Goal: Find specific fact: Find specific fact

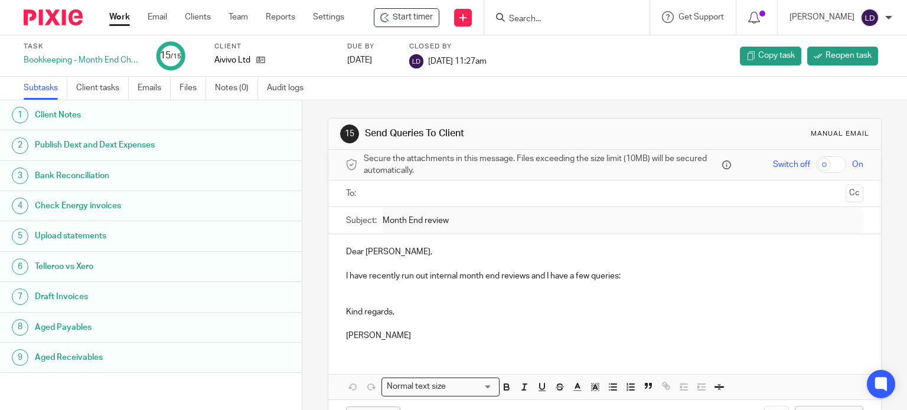
click at [576, 14] on input "Search" at bounding box center [561, 19] width 106 height 11
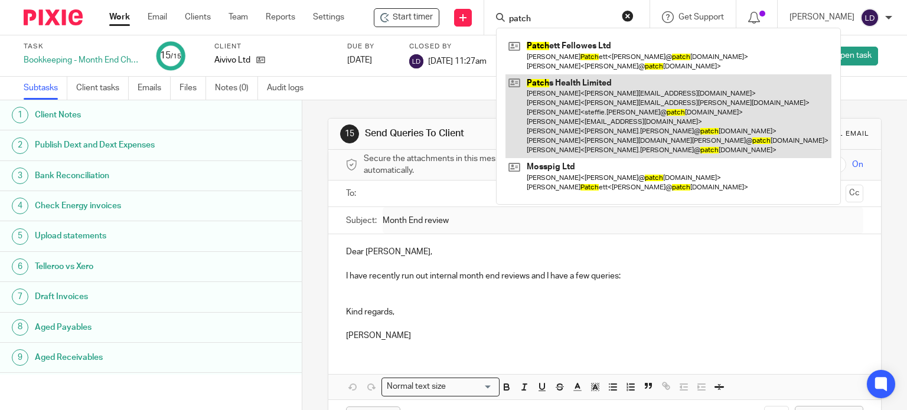
type input "patch"
click at [604, 115] on link at bounding box center [668, 116] width 326 height 84
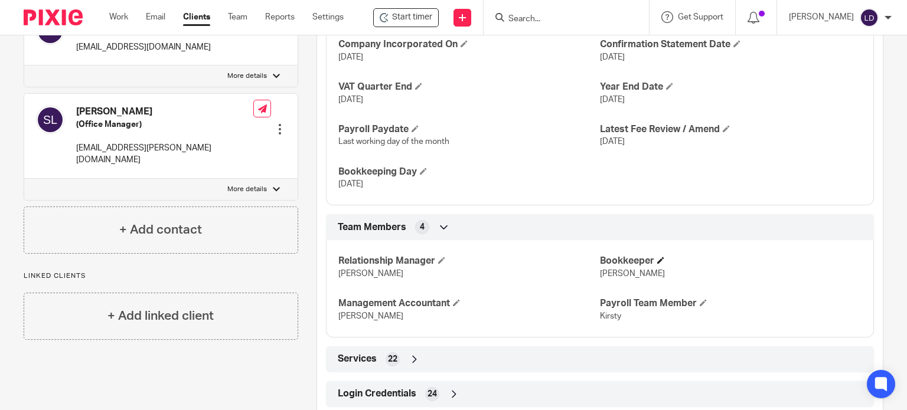
scroll to position [838, 0]
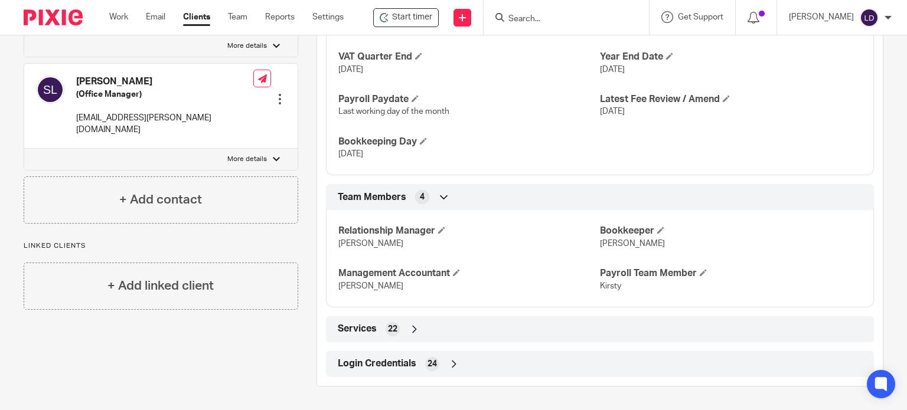
click at [452, 375] on div "Login Credentials 24" at bounding box center [600, 364] width 548 height 26
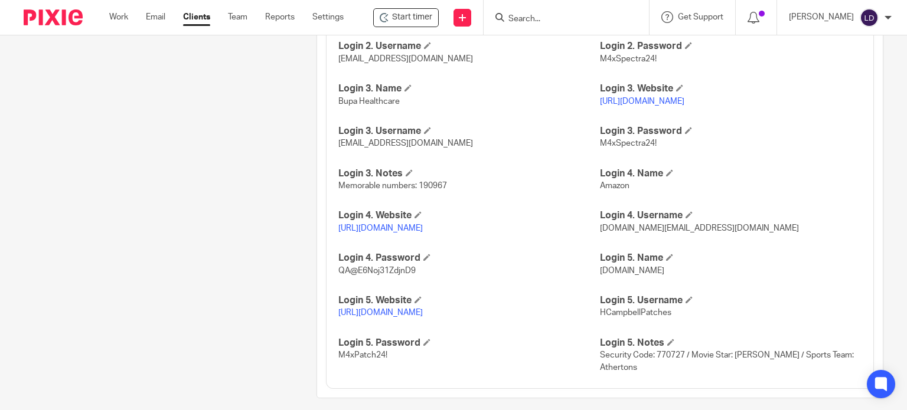
scroll to position [1372, 0]
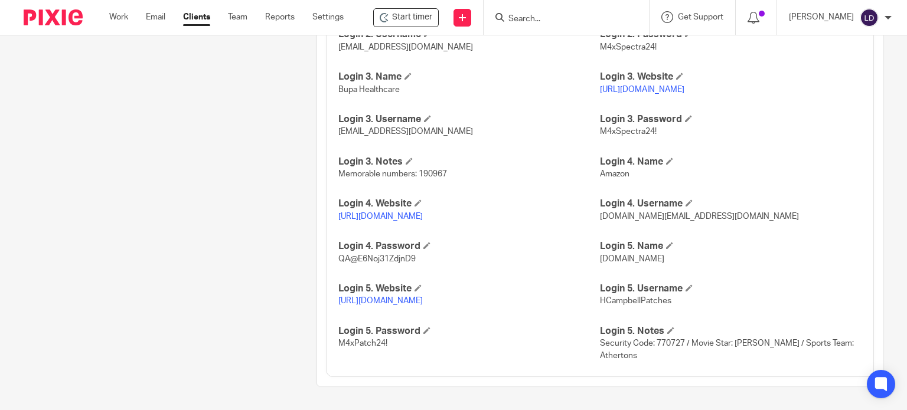
click at [423, 303] on link "https://www1.secure.hsbcnet.com/" at bounding box center [380, 301] width 84 height 8
click at [635, 303] on span "HCampbellPatches" at bounding box center [635, 301] width 71 height 8
copy span "HCampbellPatches"
